Goal: Navigation & Orientation: Find specific page/section

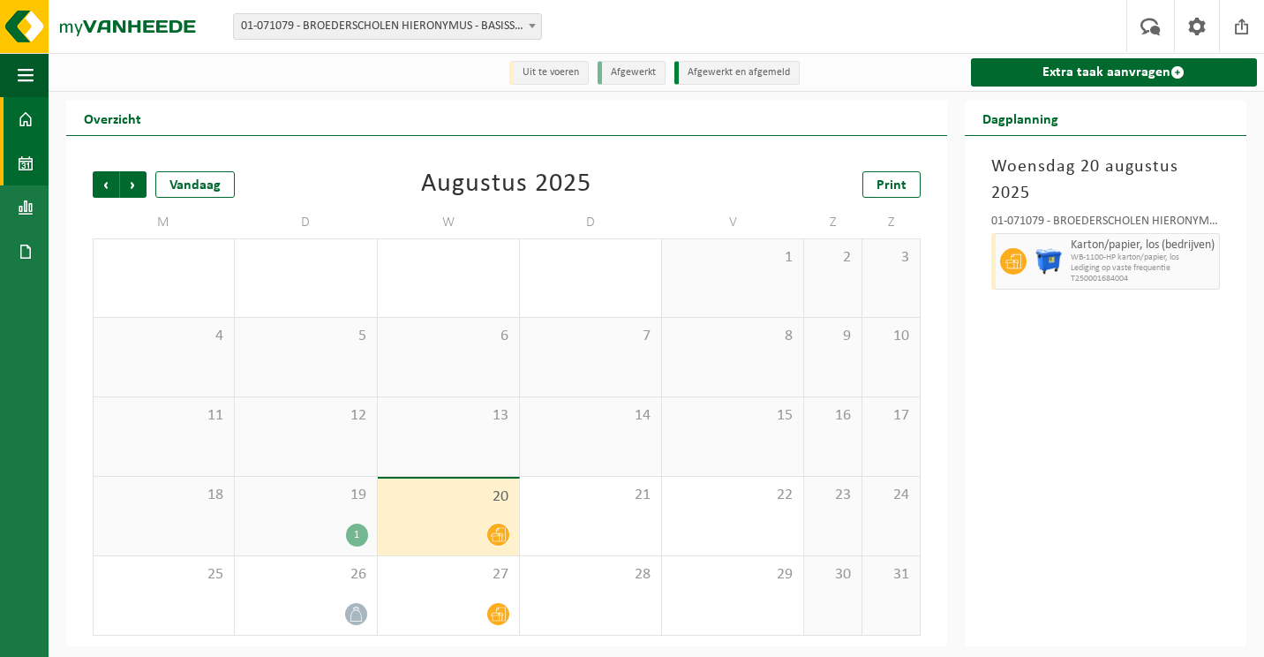
click at [25, 121] on span at bounding box center [26, 119] width 16 height 44
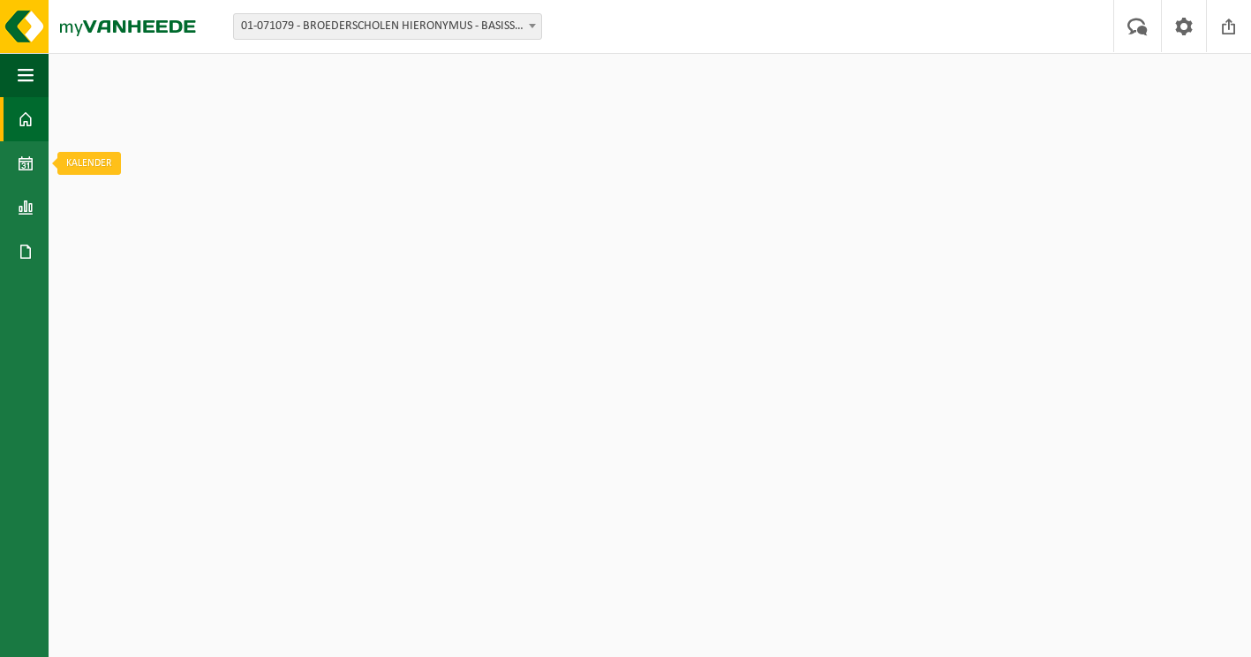
click at [24, 162] on span at bounding box center [26, 163] width 16 height 44
